Goal: Information Seeking & Learning: Find specific fact

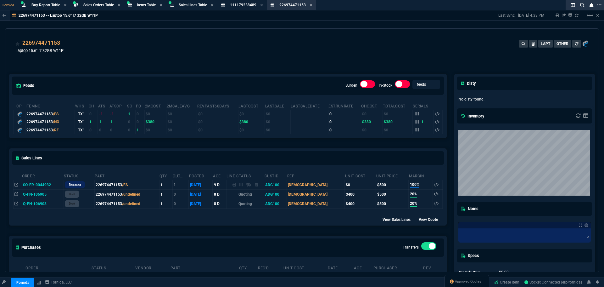
select select "9: OCAM"
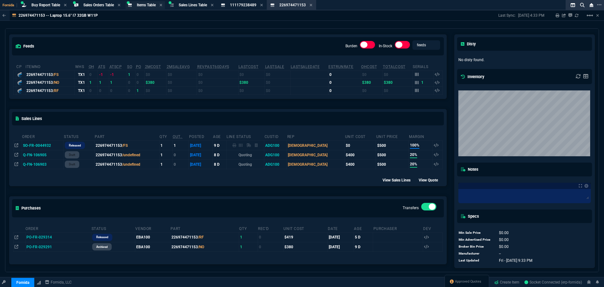
click at [150, 2] on div "Items Table Item" at bounding box center [145, 5] width 39 height 8
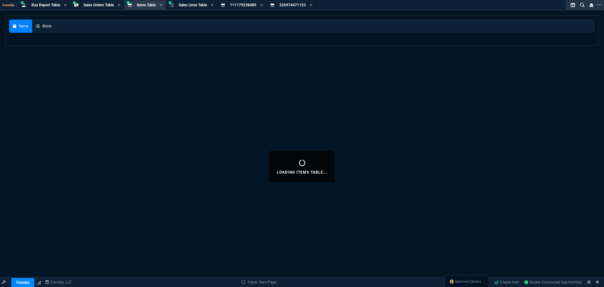
select select
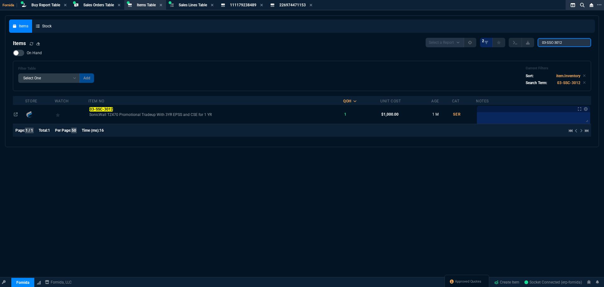
drag, startPoint x: 567, startPoint y: 44, endPoint x: 425, endPoint y: 27, distance: 143.0
click at [464, 28] on div "Items Stock Items Select a Report NEW QUERY 2 03-SSC-3012 On Hand Filter Table …" at bounding box center [302, 81] width 586 height 123
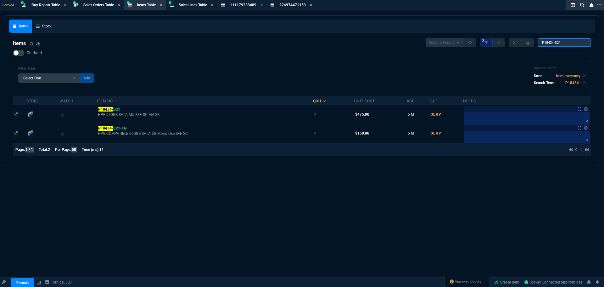
type input "P18434-B21"
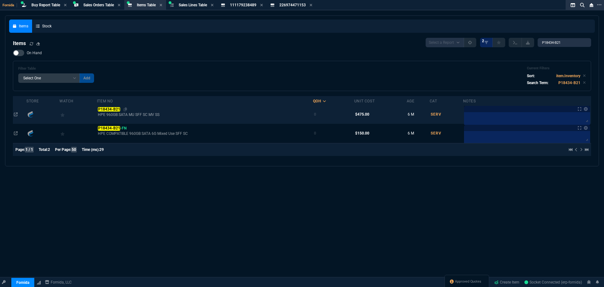
click at [115, 111] on mark "P18434-B21" at bounding box center [109, 109] width 22 height 4
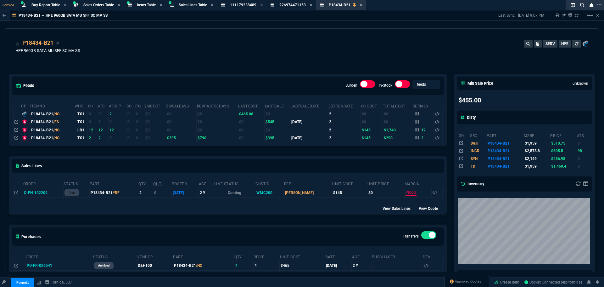
drag, startPoint x: 58, startPoint y: 44, endPoint x: 58, endPoint y: 40, distance: 3.5
click at [58, 44] on icon at bounding box center [57, 44] width 3 height 4
click at [41, 5] on span "Buy Report Table" at bounding box center [45, 5] width 29 height 4
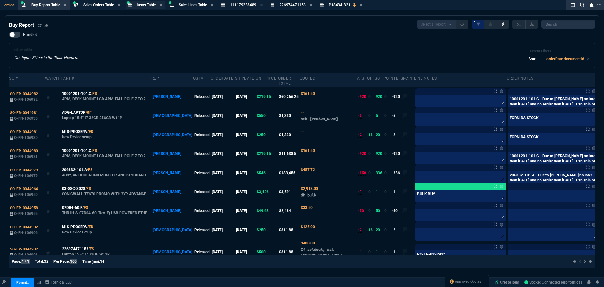
click at [147, 4] on span "Items Table" at bounding box center [146, 5] width 19 height 4
select select
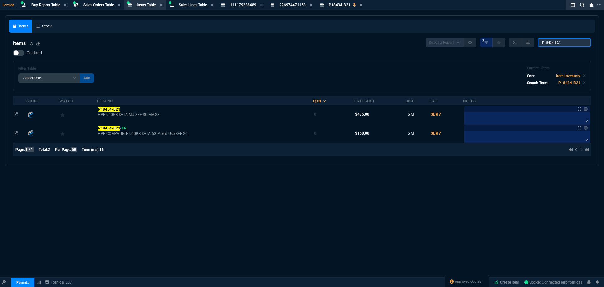
drag, startPoint x: 564, startPoint y: 42, endPoint x: 490, endPoint y: 30, distance: 75.2
click at [493, 35] on nx-fornida-items-table "Items Select a Report NEW QUERY 2 P18434-B21 On Hand Filter Table Select One Ad…" at bounding box center [302, 98] width 586 height 128
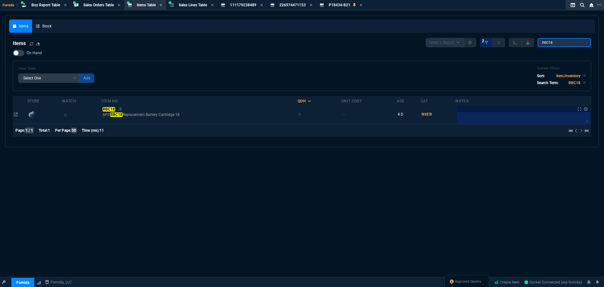
type input "RBC18"
click at [114, 108] on mark "RBC18" at bounding box center [109, 109] width 12 height 4
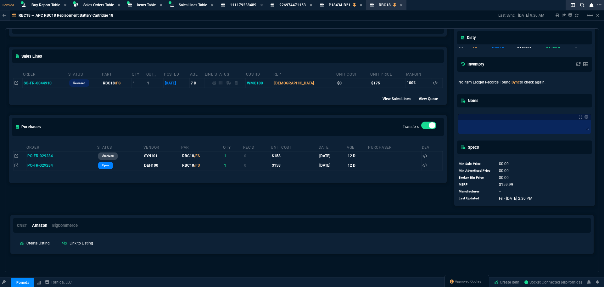
scroll to position [93, 0]
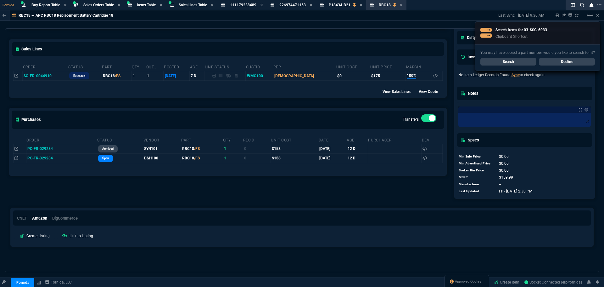
click at [505, 61] on link "Search" at bounding box center [508, 62] width 56 height 8
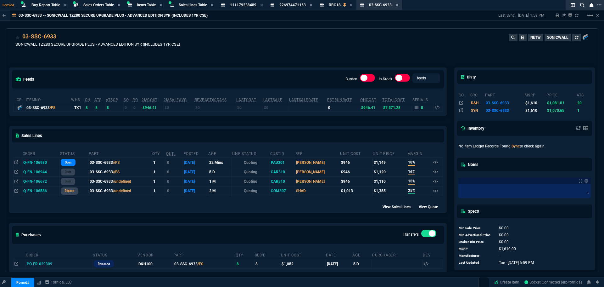
scroll to position [0, 0]
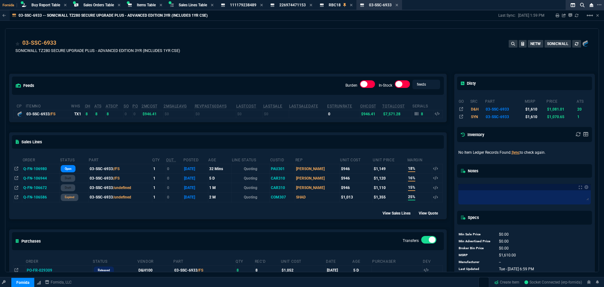
click at [238, 58] on div "03-SSC-6933 SONICWALL TZ280 SECURE UPGRADE PLUS - ADVANCED EDITION 3YR (INCLUDE…" at bounding box center [301, 50] width 573 height 22
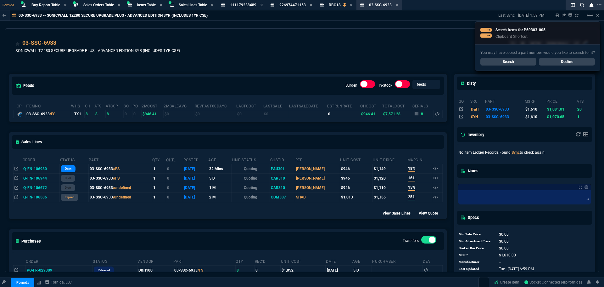
click at [516, 61] on link "Search" at bounding box center [508, 62] width 56 height 8
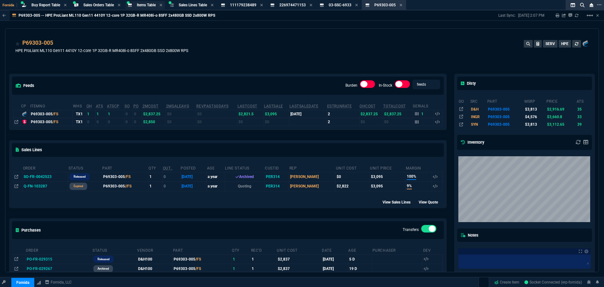
click at [148, 5] on span "Items Table" at bounding box center [146, 5] width 19 height 4
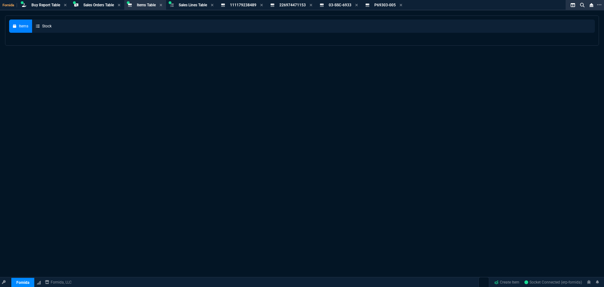
select select
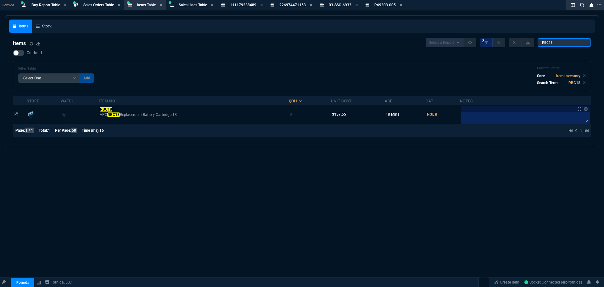
click at [550, 43] on input "RBC18" at bounding box center [564, 42] width 53 height 9
paste input "875073-001"
type input "875073-001"
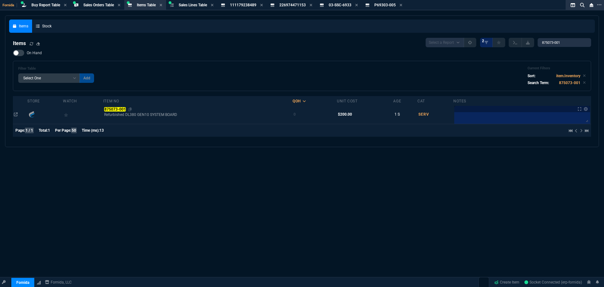
click at [115, 109] on mark "875073-001" at bounding box center [115, 109] width 22 height 4
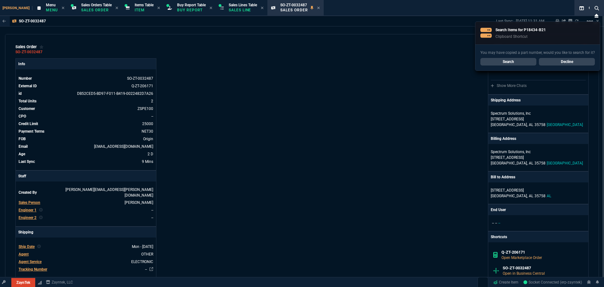
select select "9: OCAM"
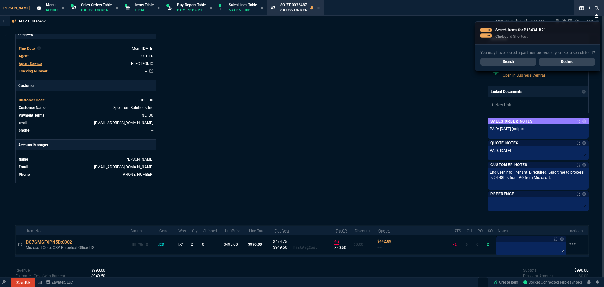
click at [569, 61] on link "Decline" at bounding box center [567, 62] width 56 height 8
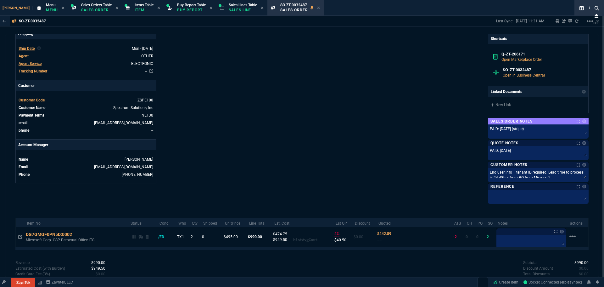
click at [334, 39] on div "ZaynTek, LLC [STREET_ADDRESS] Share Link Show More Chats Shipping Address Spect…" at bounding box center [445, 31] width 287 height 342
click at [317, 7] on icon at bounding box center [318, 8] width 3 height 4
